Goal: Task Accomplishment & Management: Use online tool/utility

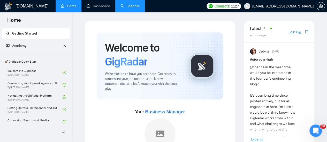
click at [137, 7] on link "Scanner" at bounding box center [129, 6] width 19 height 4
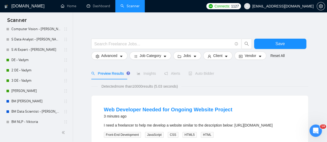
scroll to position [78, 0]
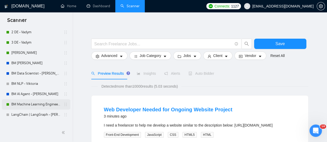
click at [20, 106] on link "BM Machine Learning Engineer - [PERSON_NAME]" at bounding box center [35, 104] width 49 height 10
